Goal: Information Seeking & Learning: Check status

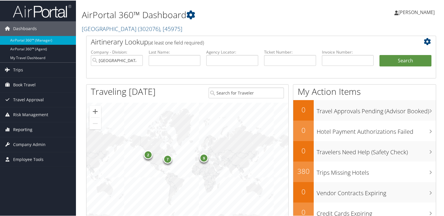
click at [32, 127] on link "Reporting" at bounding box center [38, 129] width 76 height 15
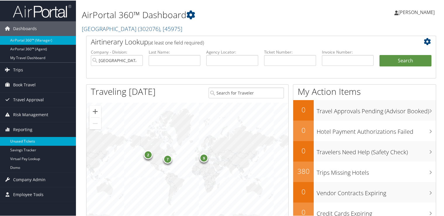
click at [33, 140] on link "Unused Tickets" at bounding box center [38, 140] width 76 height 9
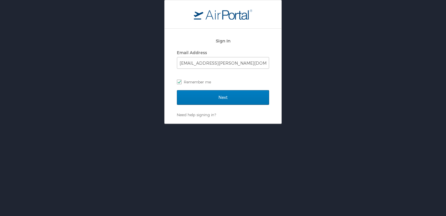
click at [215, 89] on div "Sign In Email Address sachin.singhal@cbtravel.com Remember me" at bounding box center [223, 62] width 92 height 56
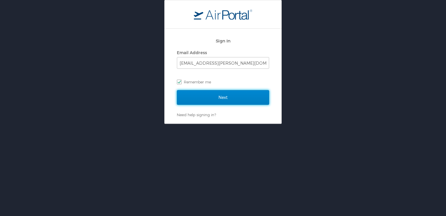
click at [214, 93] on input "Next" at bounding box center [223, 97] width 92 height 15
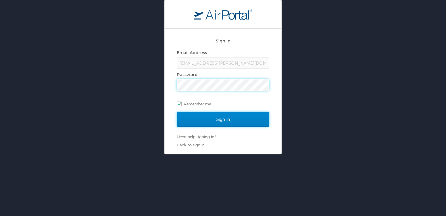
click at [223, 120] on input "Sign In" at bounding box center [223, 119] width 92 height 15
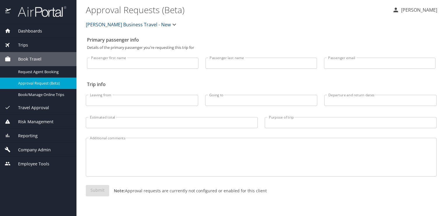
click at [39, 134] on div "Reporting" at bounding box center [38, 135] width 67 height 6
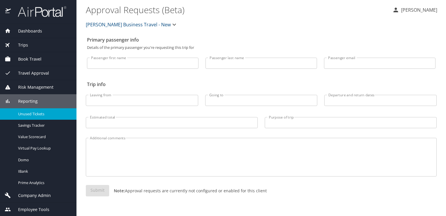
click at [47, 113] on span "Unused Tickets" at bounding box center [43, 114] width 51 height 6
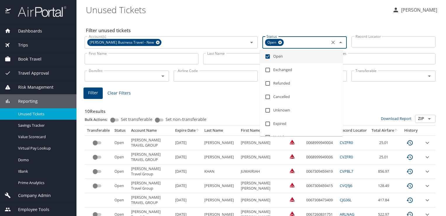
click at [285, 43] on input "Status" at bounding box center [306, 43] width 43 height 8
click at [153, 42] on span "Christopherson Business Travel - New" at bounding box center [122, 42] width 70 height 6
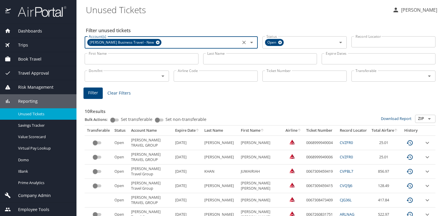
click at [156, 41] on icon at bounding box center [158, 42] width 4 height 6
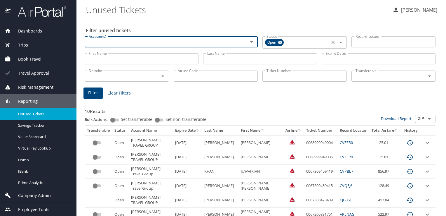
click at [278, 41] on icon at bounding box center [280, 43] width 4 height 4
click at [280, 75] on input "Ticket Number" at bounding box center [305, 75] width 84 height 11
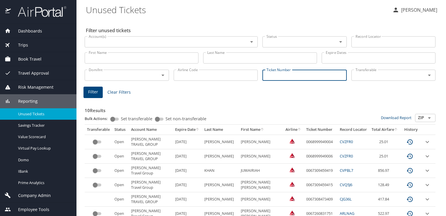
paste input "5268999910580"
type input "5268999910580"
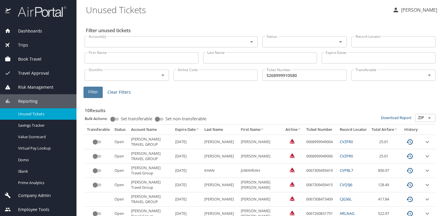
click at [86, 91] on button "Filter" at bounding box center [93, 91] width 19 height 11
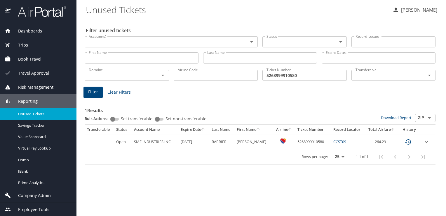
click at [344, 141] on link "CCST09" at bounding box center [340, 141] width 13 height 5
drag, startPoint x: 253, startPoint y: 78, endPoint x: 249, endPoint y: 78, distance: 4.4
click at [250, 78] on div "Dom/Int Dom/Int Airline Code Airline Code Ticket Number 5268999910580 Ticket Nu…" at bounding box center [260, 74] width 356 height 19
click at [318, 73] on input "5268999910580" at bounding box center [305, 75] width 84 height 11
drag, startPoint x: 318, startPoint y: 73, endPoint x: 228, endPoint y: 76, distance: 89.5
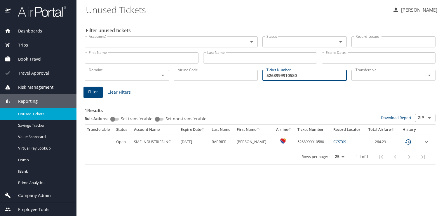
click at [228, 76] on div "Dom/Int Dom/Int Airline Code Airline Code Ticket Number 5268999910580 Ticket Nu…" at bounding box center [260, 74] width 356 height 19
paste input "28611"
type input "5268999928611"
click at [105, 89] on button "Clear Filters" at bounding box center [119, 92] width 28 height 11
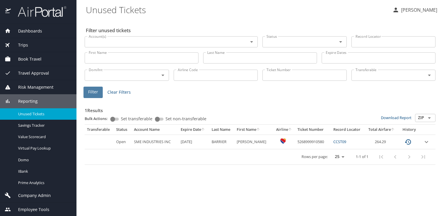
click at [94, 91] on span "Filter" at bounding box center [93, 91] width 10 height 7
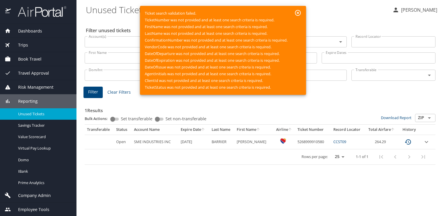
click at [300, 13] on icon "button" at bounding box center [298, 12] width 7 height 7
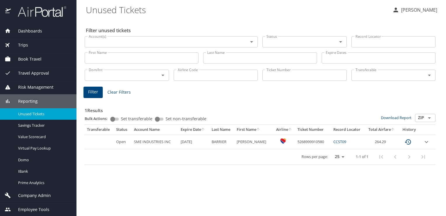
click at [295, 73] on input "Ticket Number" at bounding box center [305, 75] width 84 height 11
paste input "5268999928611"
click at [92, 93] on span "Filter" at bounding box center [93, 91] width 10 height 7
drag, startPoint x: 352, startPoint y: 141, endPoint x: 335, endPoint y: 142, distance: 16.7
click at [335, 142] on td "CR4YLC" at bounding box center [348, 141] width 34 height 14
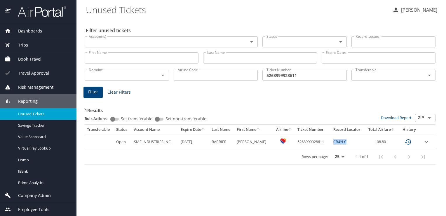
copy link "CR4YLC"
drag, startPoint x: 306, startPoint y: 75, endPoint x: 248, endPoint y: 85, distance: 58.6
click at [252, 84] on div "Filter unused tickets Account(s) Account(s) Status Status Record Locator Record…" at bounding box center [261, 117] width 351 height 197
paste input "10580"
click at [89, 90] on span "Filter" at bounding box center [93, 91] width 10 height 7
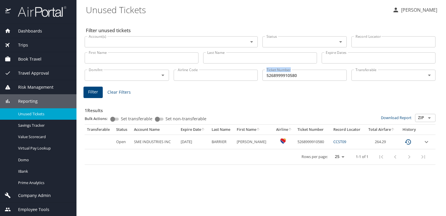
drag, startPoint x: 300, startPoint y: 69, endPoint x: 280, endPoint y: 76, distance: 20.9
click at [280, 76] on div "Ticket Number 5268999910580 Ticket Number" at bounding box center [304, 74] width 89 height 19
drag, startPoint x: 298, startPoint y: 75, endPoint x: 199, endPoint y: 89, distance: 99.7
click at [204, 88] on div "Filter unused tickets Account(s) Account(s) Status Status Record Locator Record…" at bounding box center [261, 117] width 351 height 197
paste input "28611"
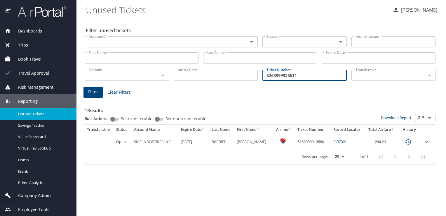
type input "5268999928611"
click at [93, 90] on span "Filter" at bounding box center [93, 91] width 10 height 7
click at [89, 87] on button "Filter" at bounding box center [93, 91] width 19 height 11
click at [95, 91] on span "Filter" at bounding box center [93, 91] width 10 height 7
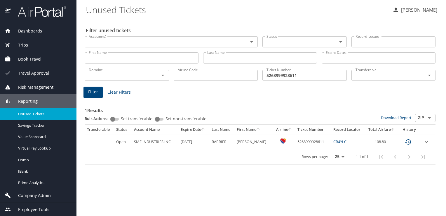
click at [95, 94] on span "Filter" at bounding box center [93, 91] width 10 height 7
click at [92, 98] on button "Filter" at bounding box center [93, 91] width 19 height 11
click at [93, 93] on div at bounding box center [223, 96] width 446 height 237
click at [93, 93] on span "Filter" at bounding box center [93, 91] width 10 height 7
